Goal: Task Accomplishment & Management: Manage account settings

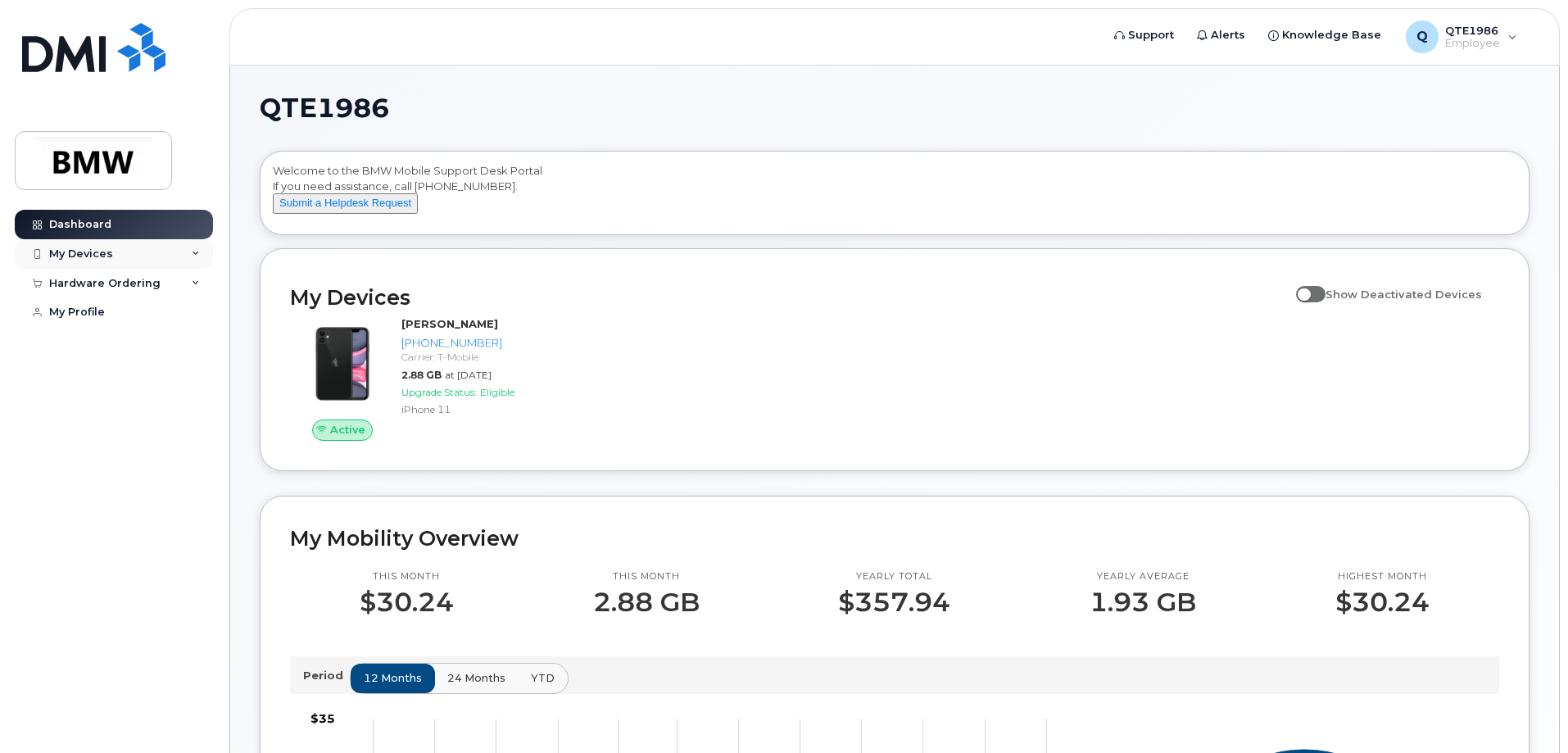
click at [120, 254] on div "My Devices" at bounding box center [114, 254] width 198 height 30
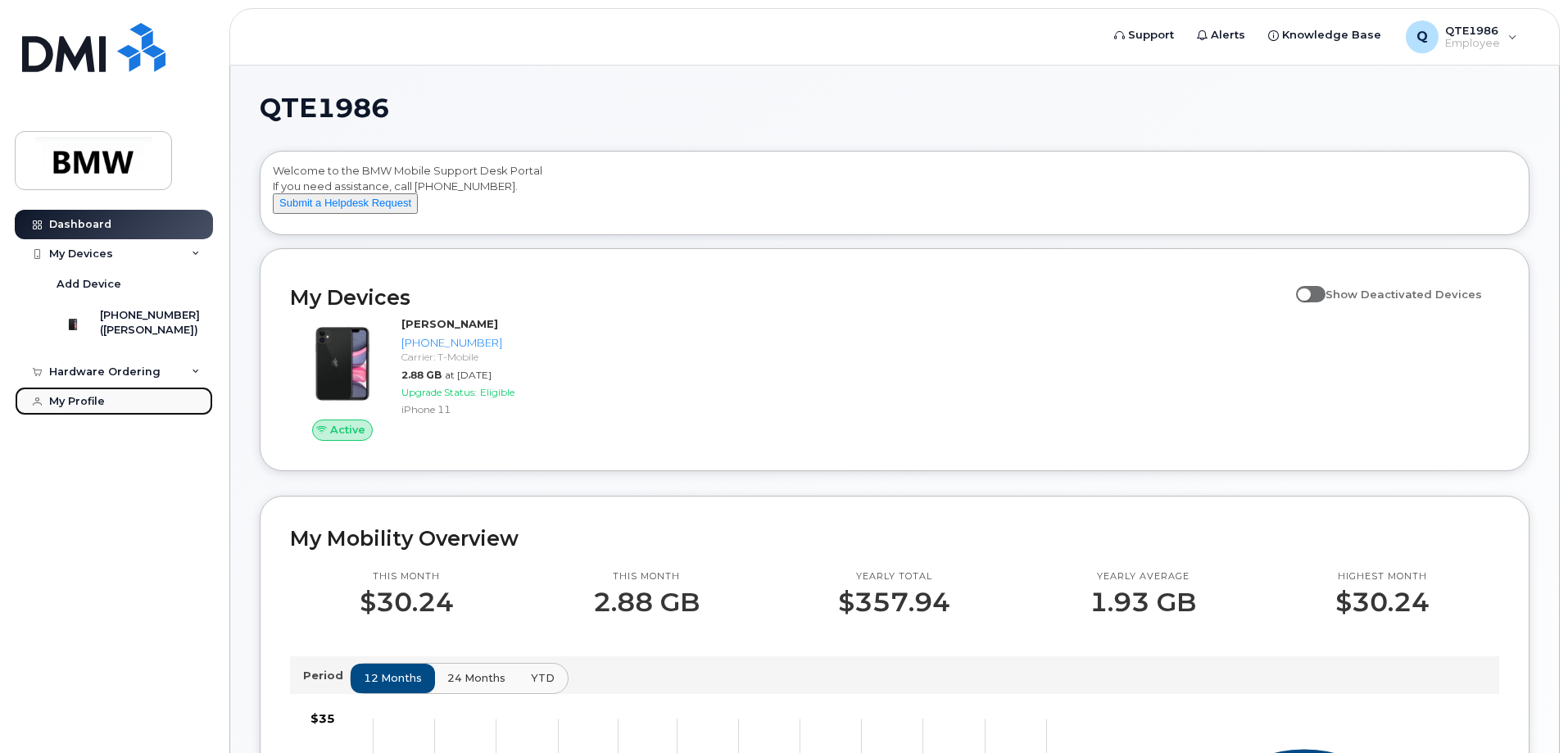
click at [105, 416] on link "My Profile" at bounding box center [114, 402] width 198 height 30
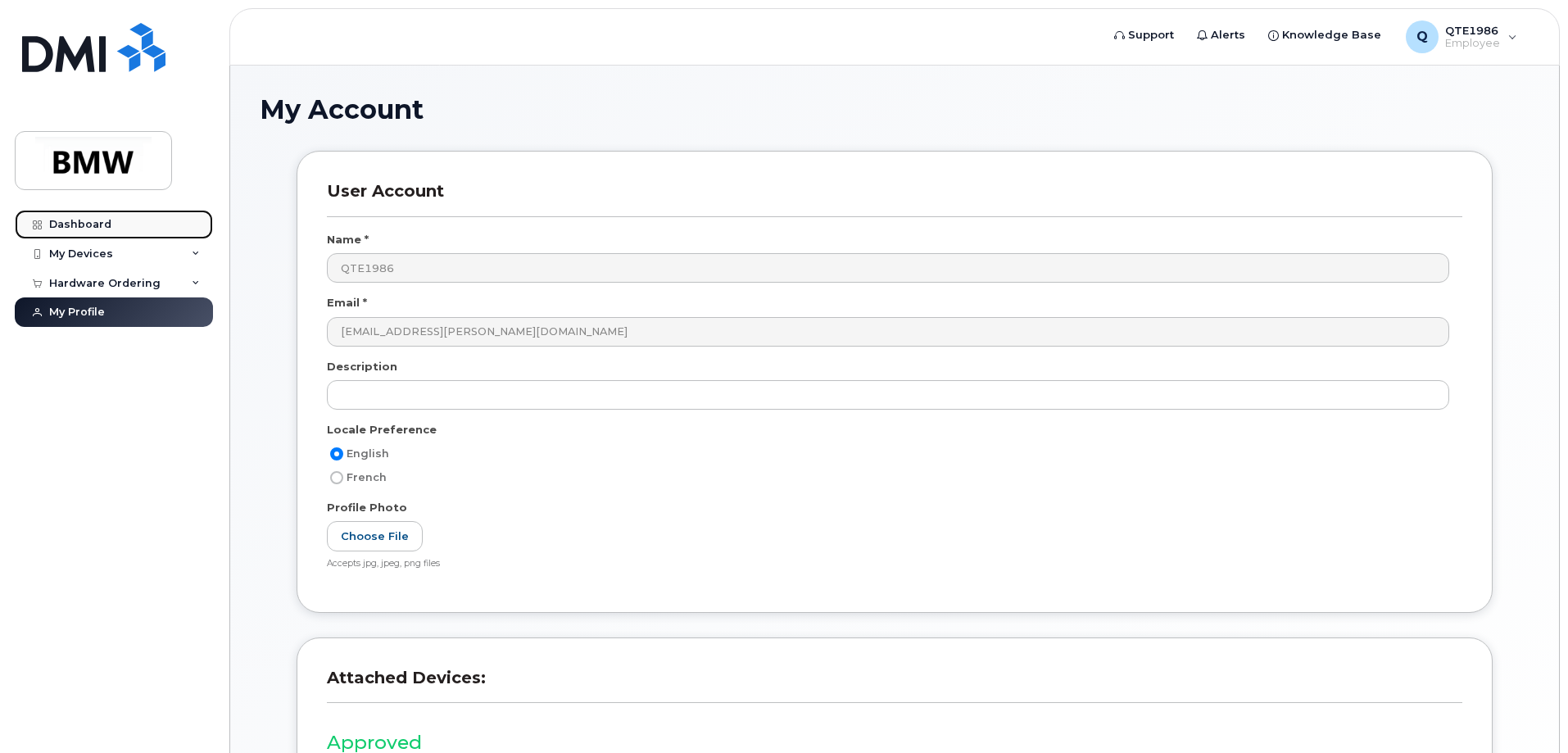
click at [132, 233] on link "Dashboard" at bounding box center [114, 224] width 198 height 30
